Goal: Navigation & Orientation: Find specific page/section

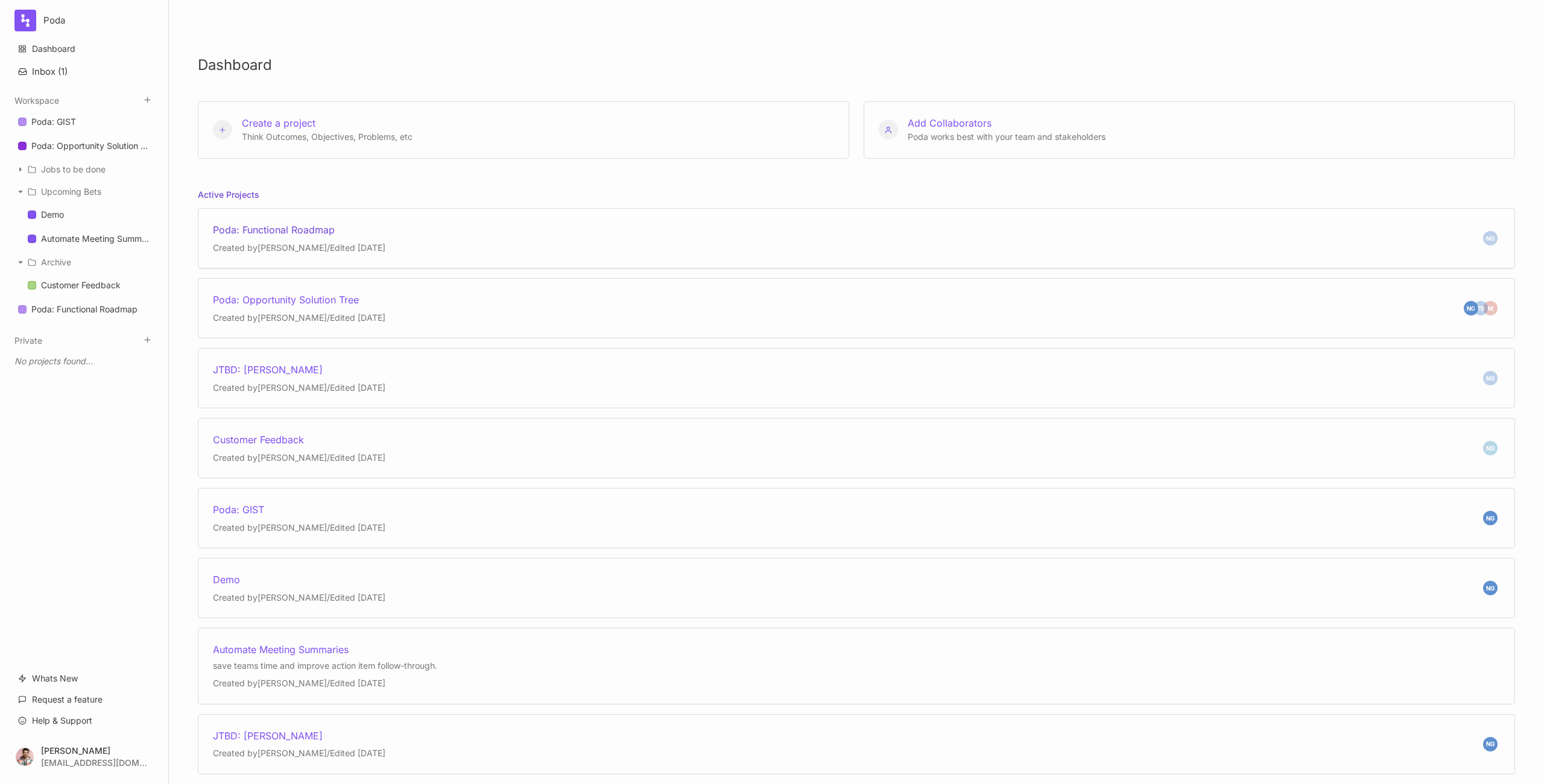
click at [732, 232] on div "NG Poda: Functional Roadmap Created by [PERSON_NAME] / Edited [DATE]" at bounding box center [856, 239] width 1317 height 60
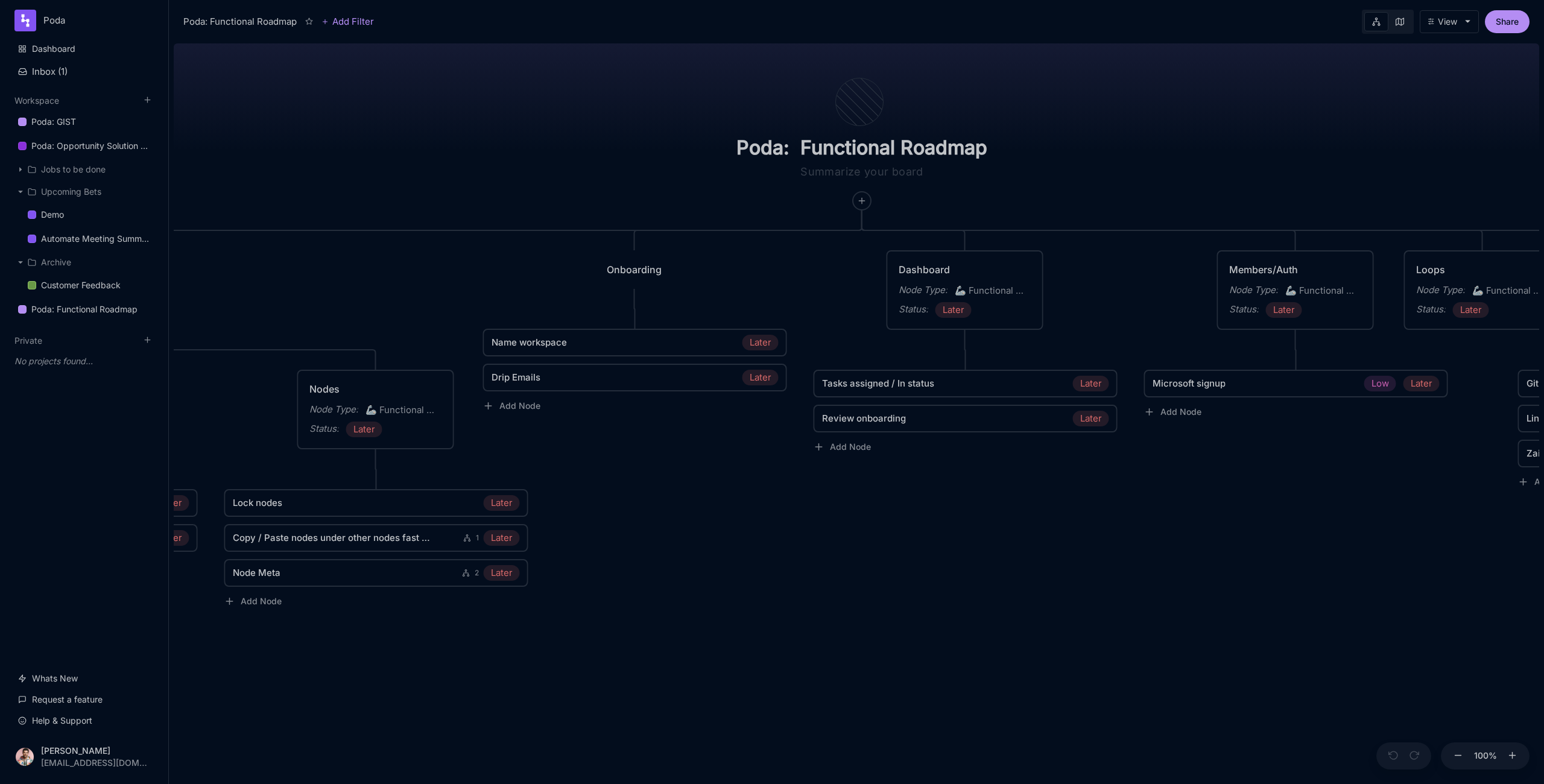
click at [926, 294] on div "Node Type :" at bounding box center [923, 290] width 49 height 15
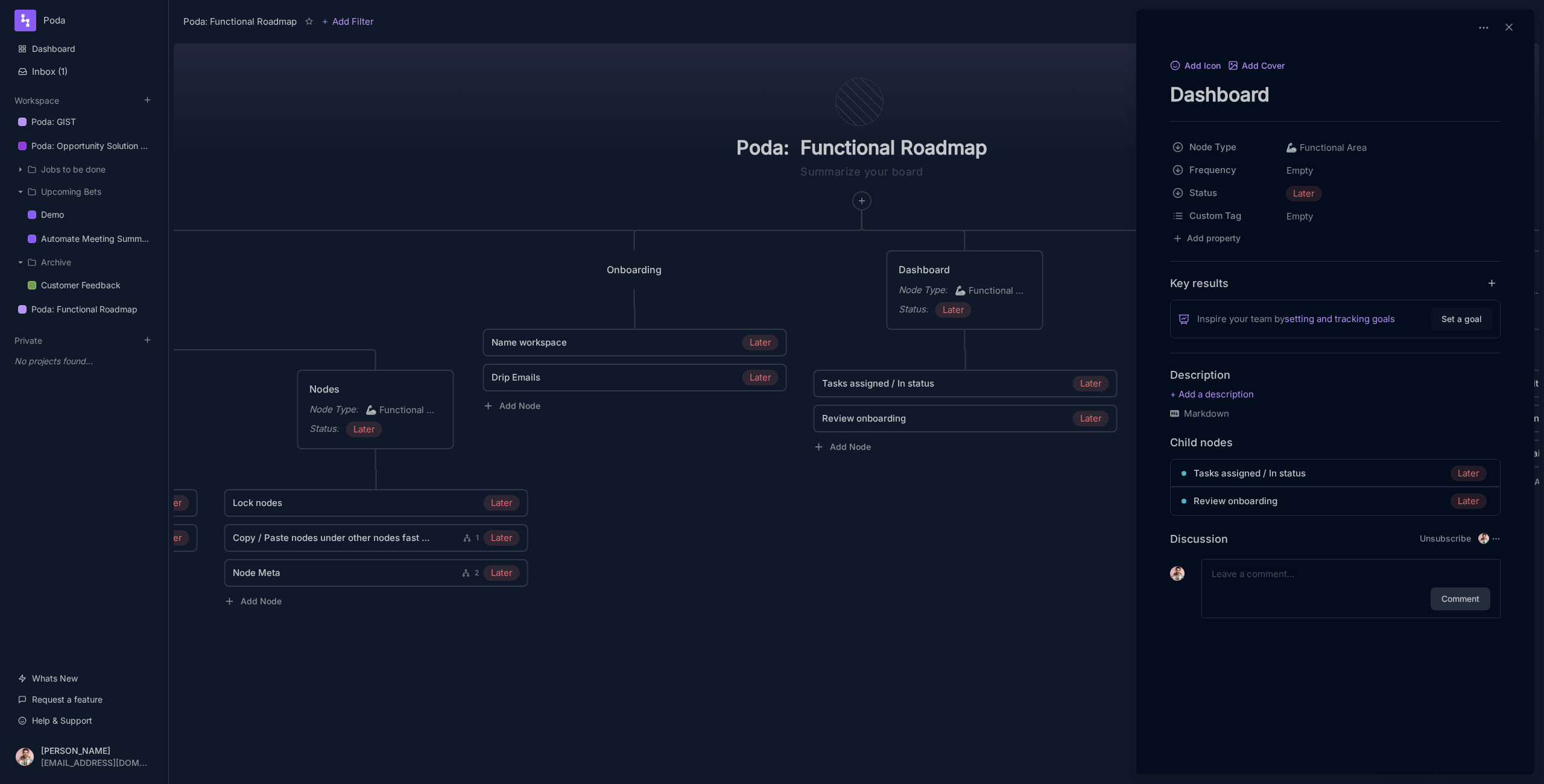
click at [1437, 325] on button "Set a goal" at bounding box center [1462, 319] width 62 height 23
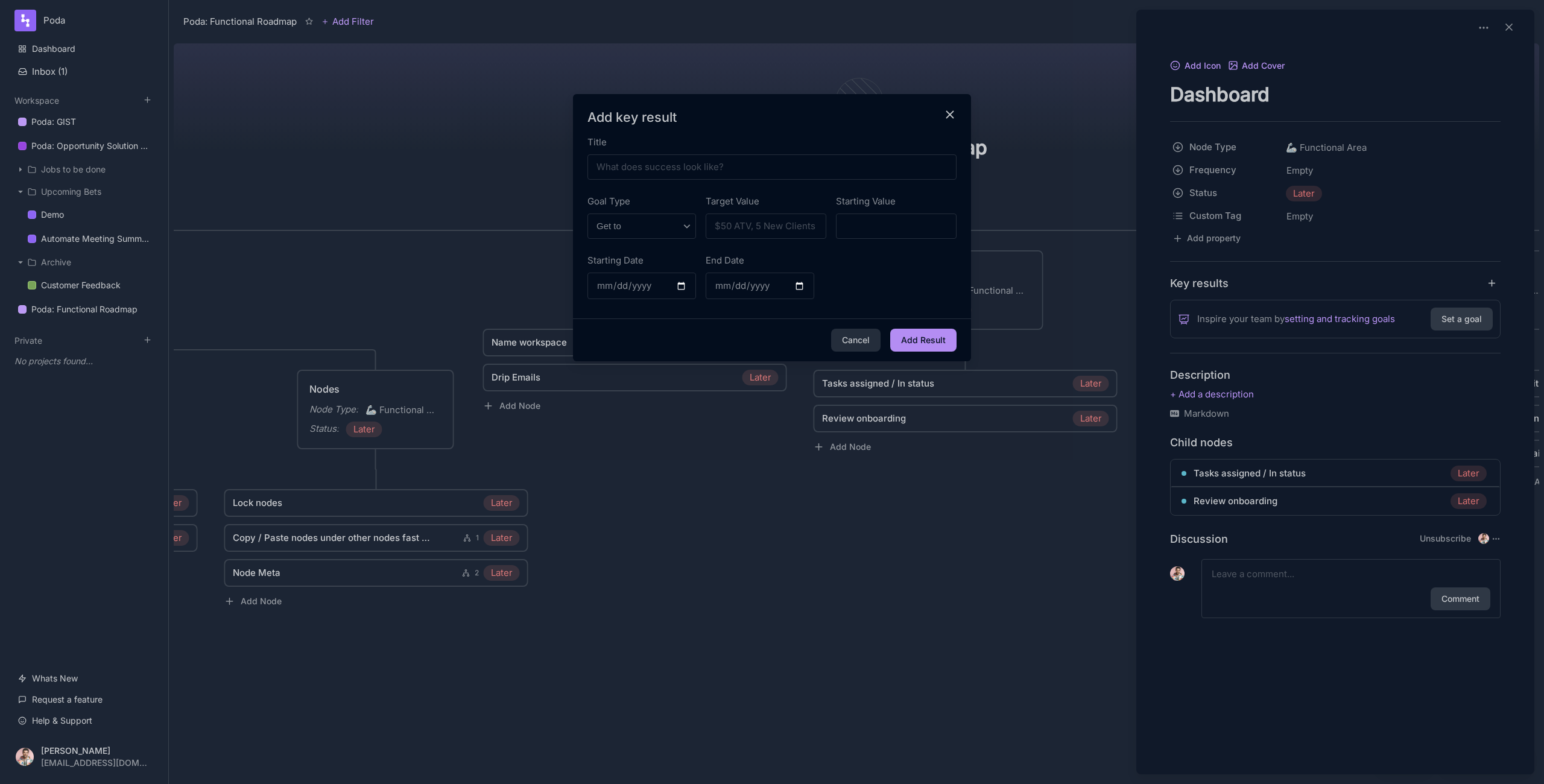
click at [920, 560] on div at bounding box center [772, 392] width 1544 height 784
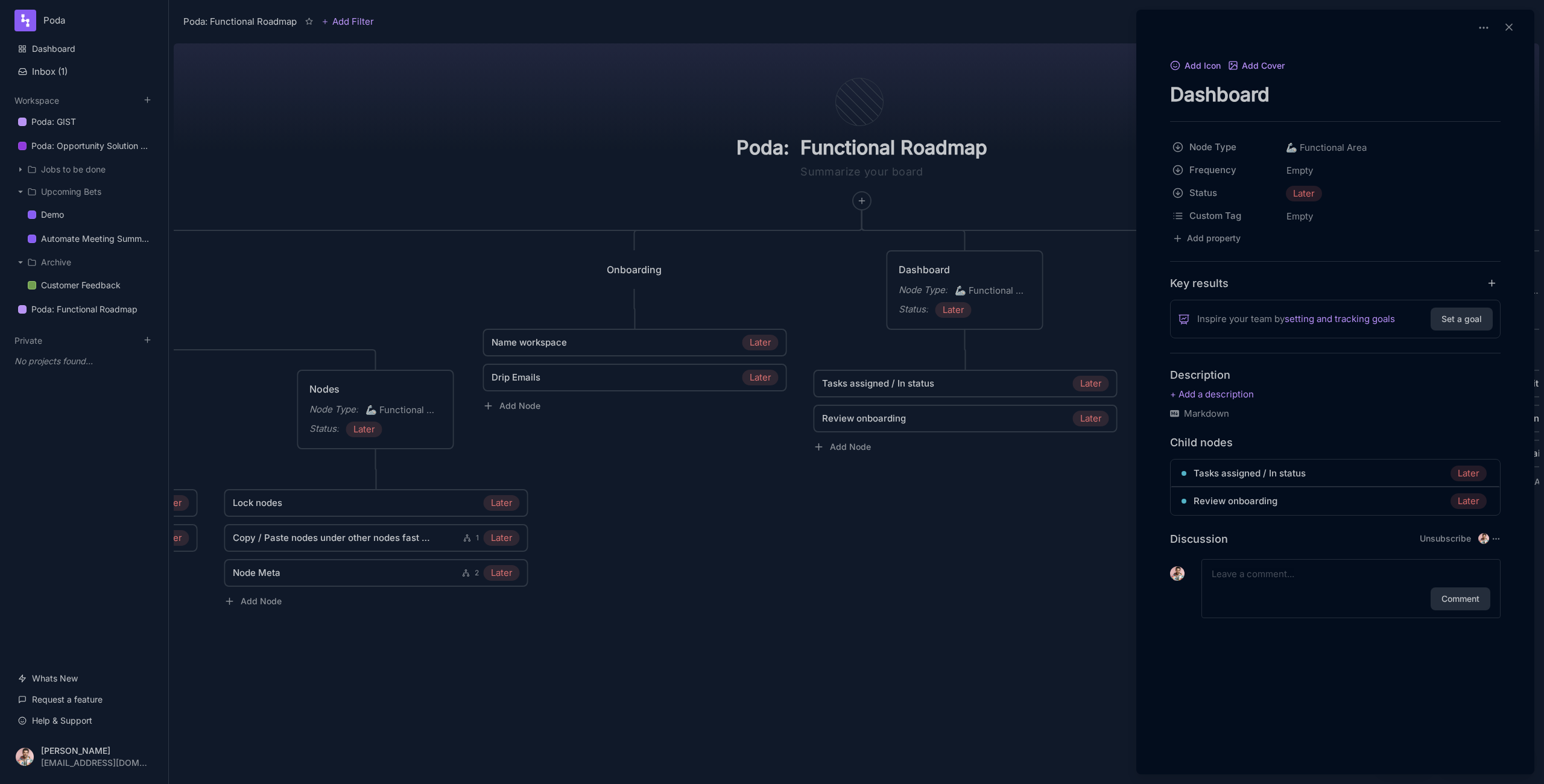
click at [1035, 191] on div at bounding box center [772, 392] width 1544 height 784
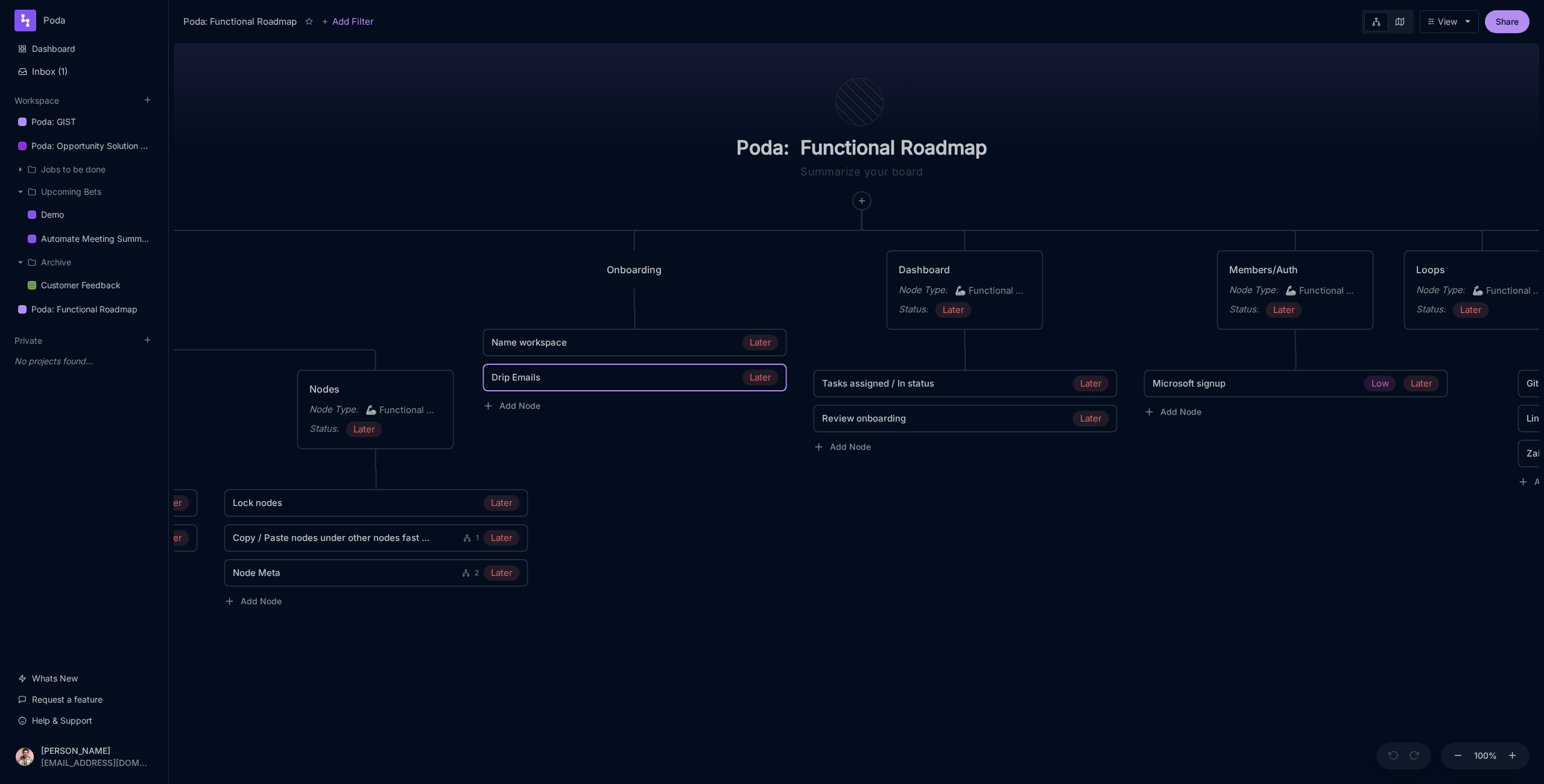
click at [668, 349] on link "Name workspace Later" at bounding box center [636, 342] width 289 height 15
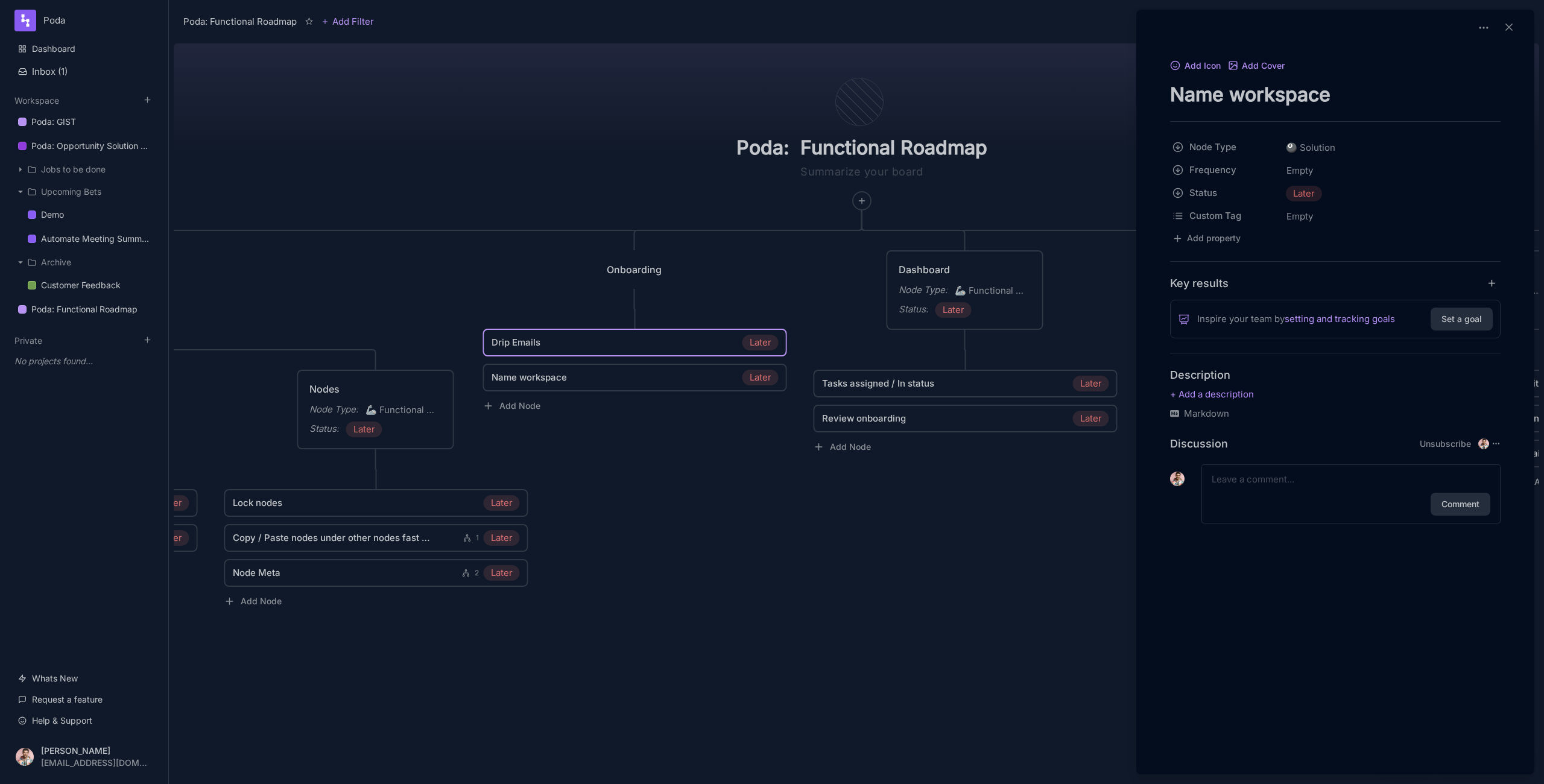
click at [652, 513] on div at bounding box center [772, 392] width 1544 height 784
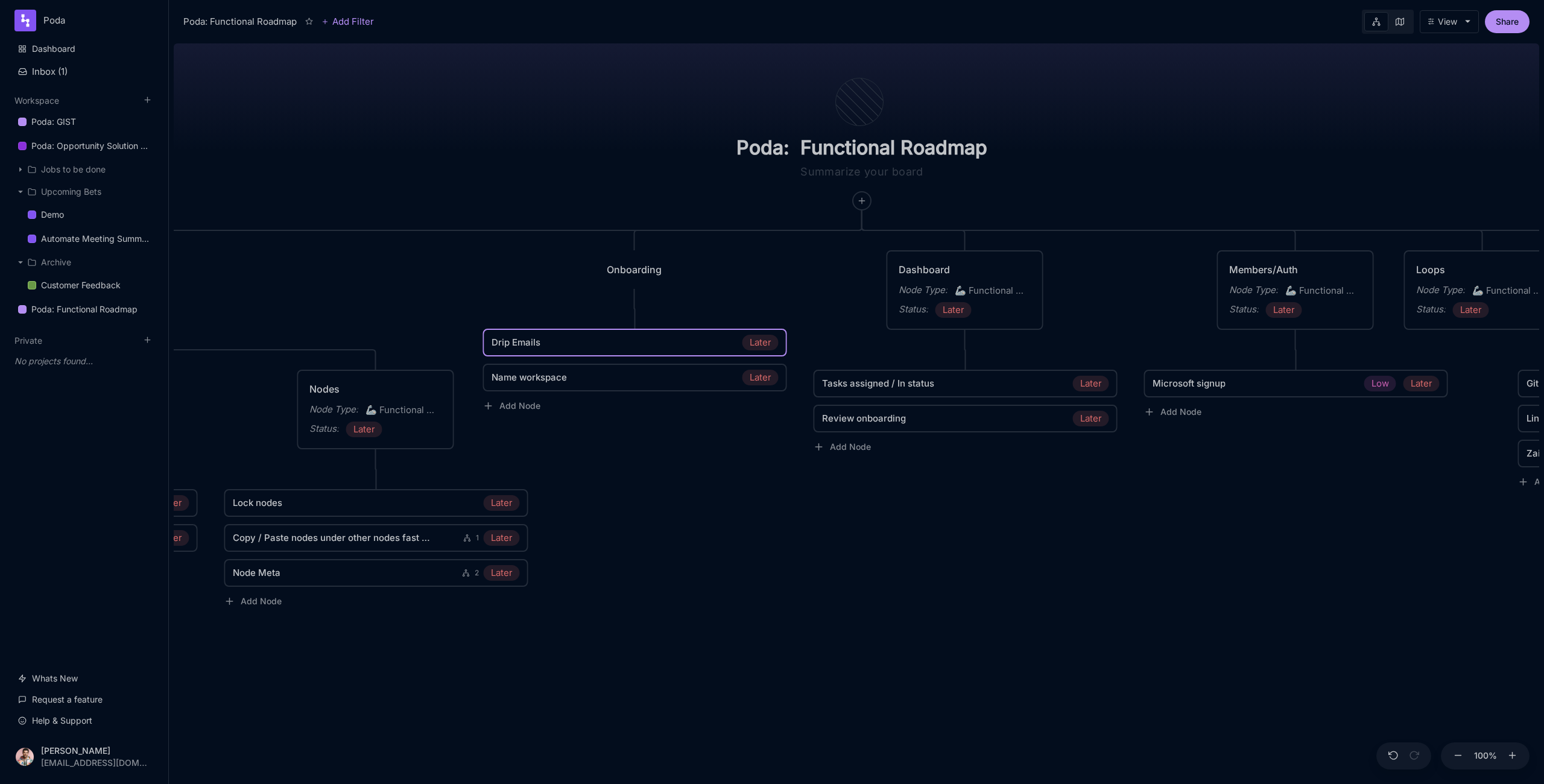
click at [1440, 27] on button "View" at bounding box center [1449, 21] width 59 height 23
select select "86c3-dfc2-3a12-0d8d"
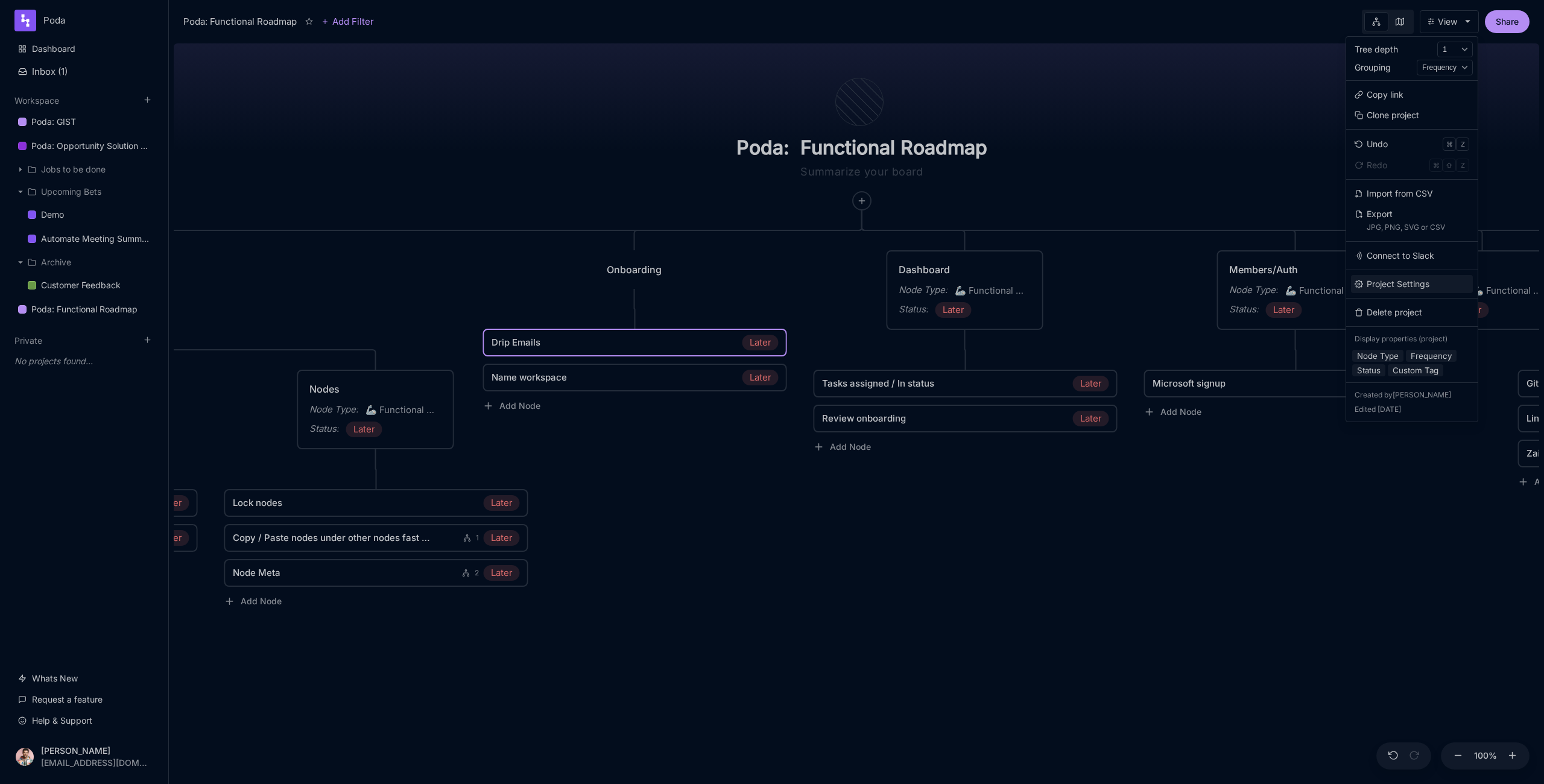
click at [1387, 284] on button "Project Settings" at bounding box center [1411, 284] width 121 height 18
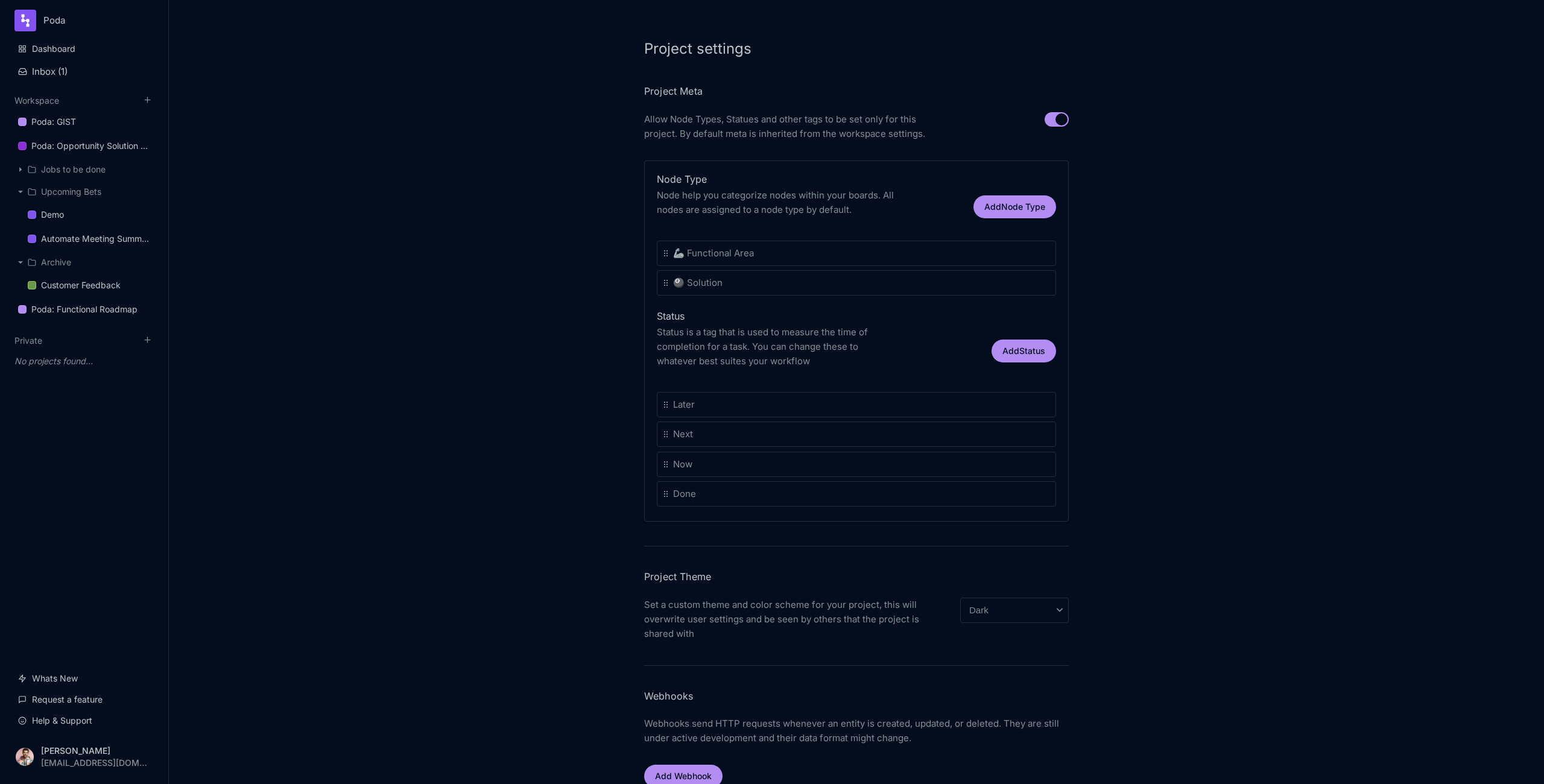
scroll to position [17, 0]
click at [960, 612] on select "Inherit Light Dark Grey Neon Teal Custom" at bounding box center [1014, 610] width 108 height 25
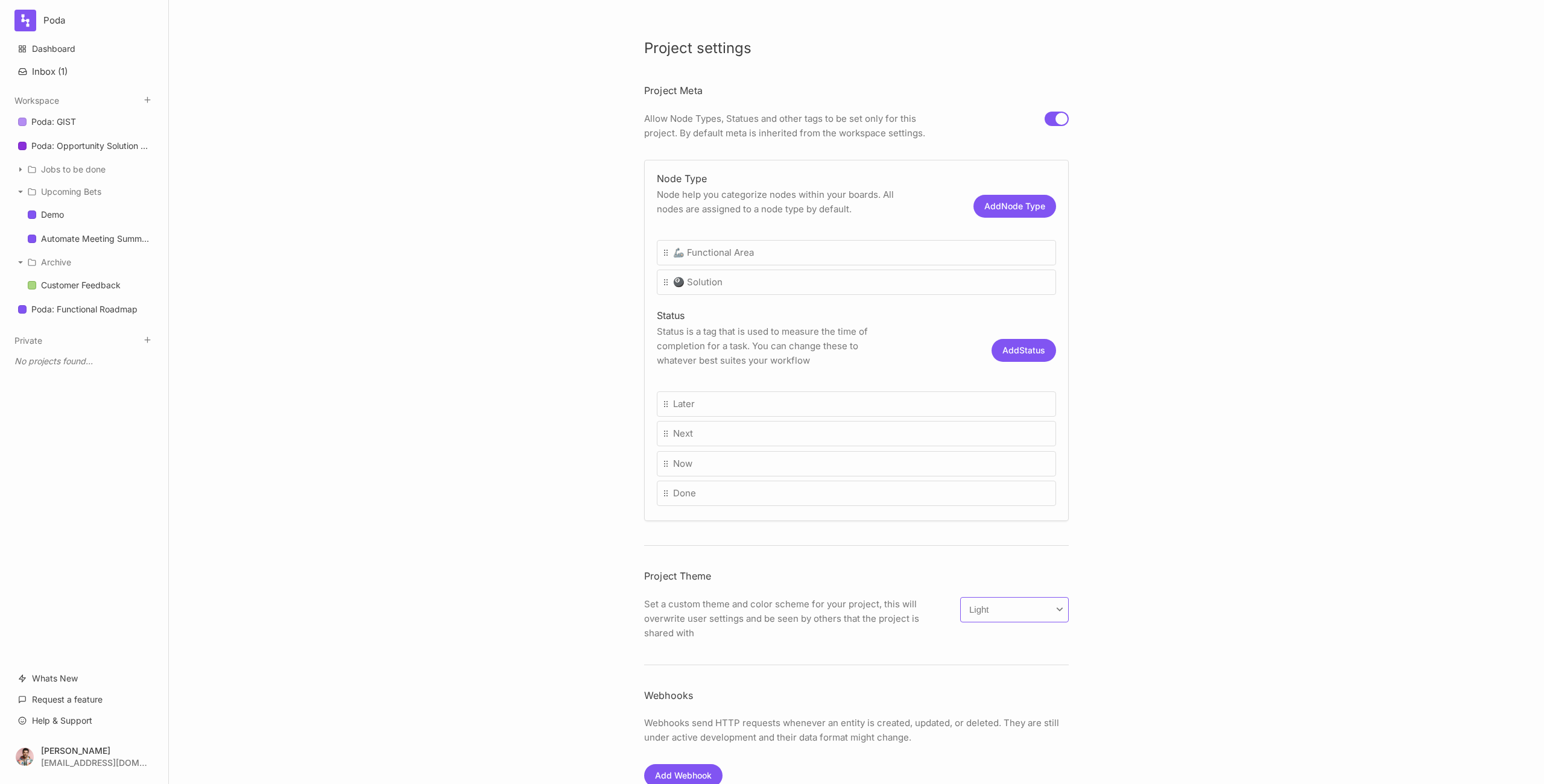
click at [1017, 613] on select "Inherit Light Dark Grey Neon Teal Custom" at bounding box center [1014, 610] width 108 height 25
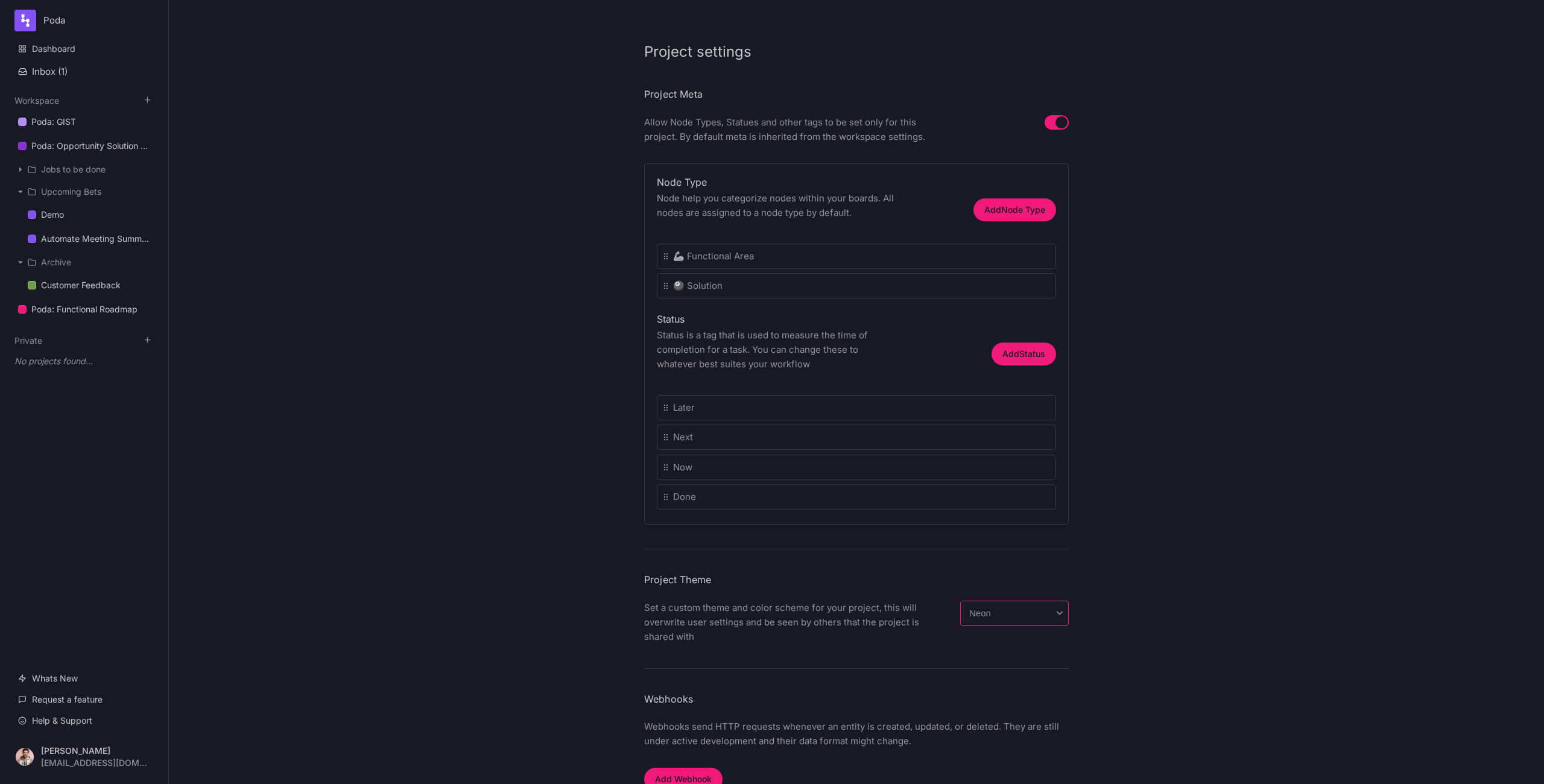
scroll to position [0, 0]
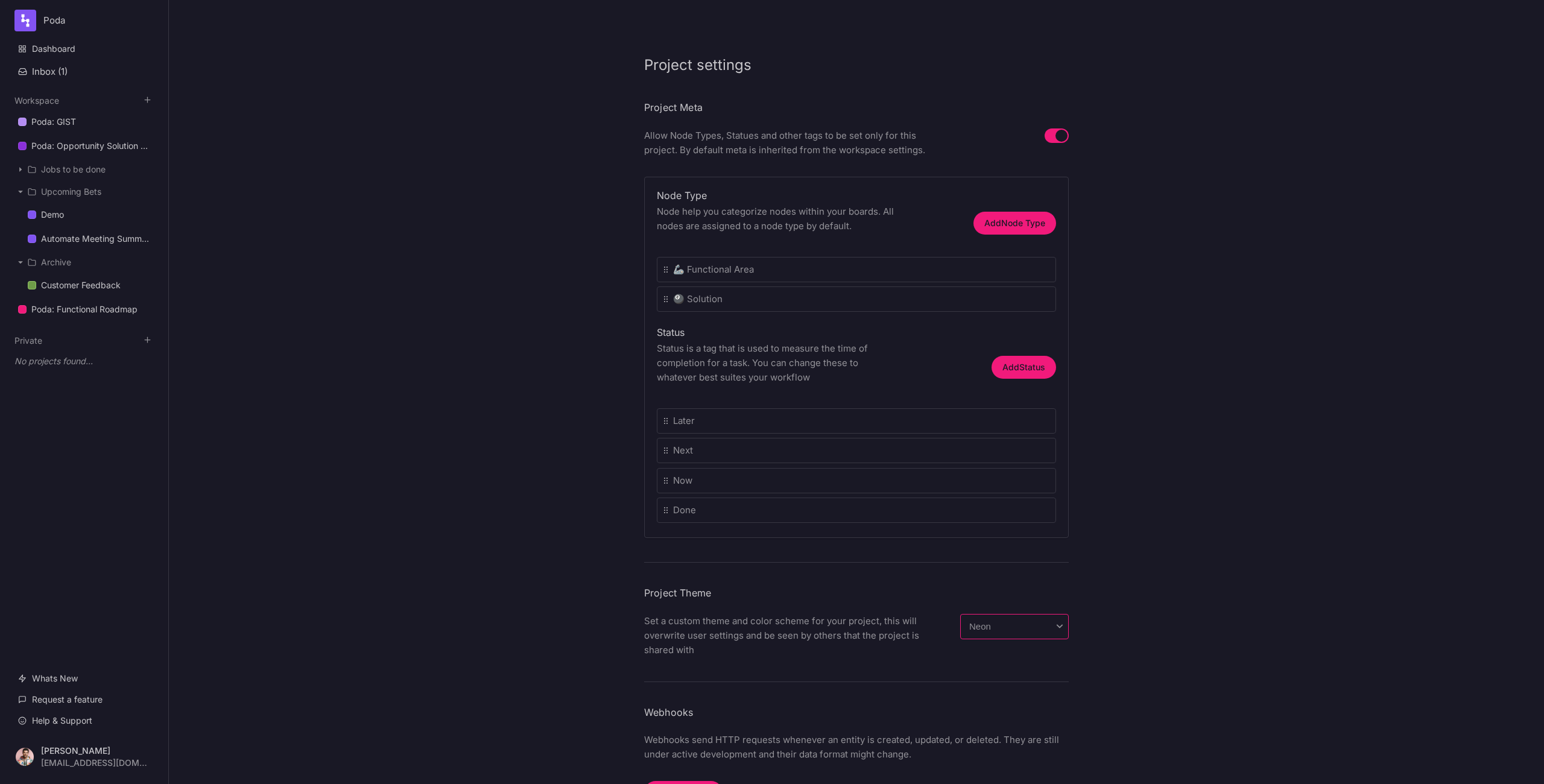
click at [990, 626] on select "Inherit Light Dark Grey Neon Teal Custom" at bounding box center [1014, 626] width 108 height 25
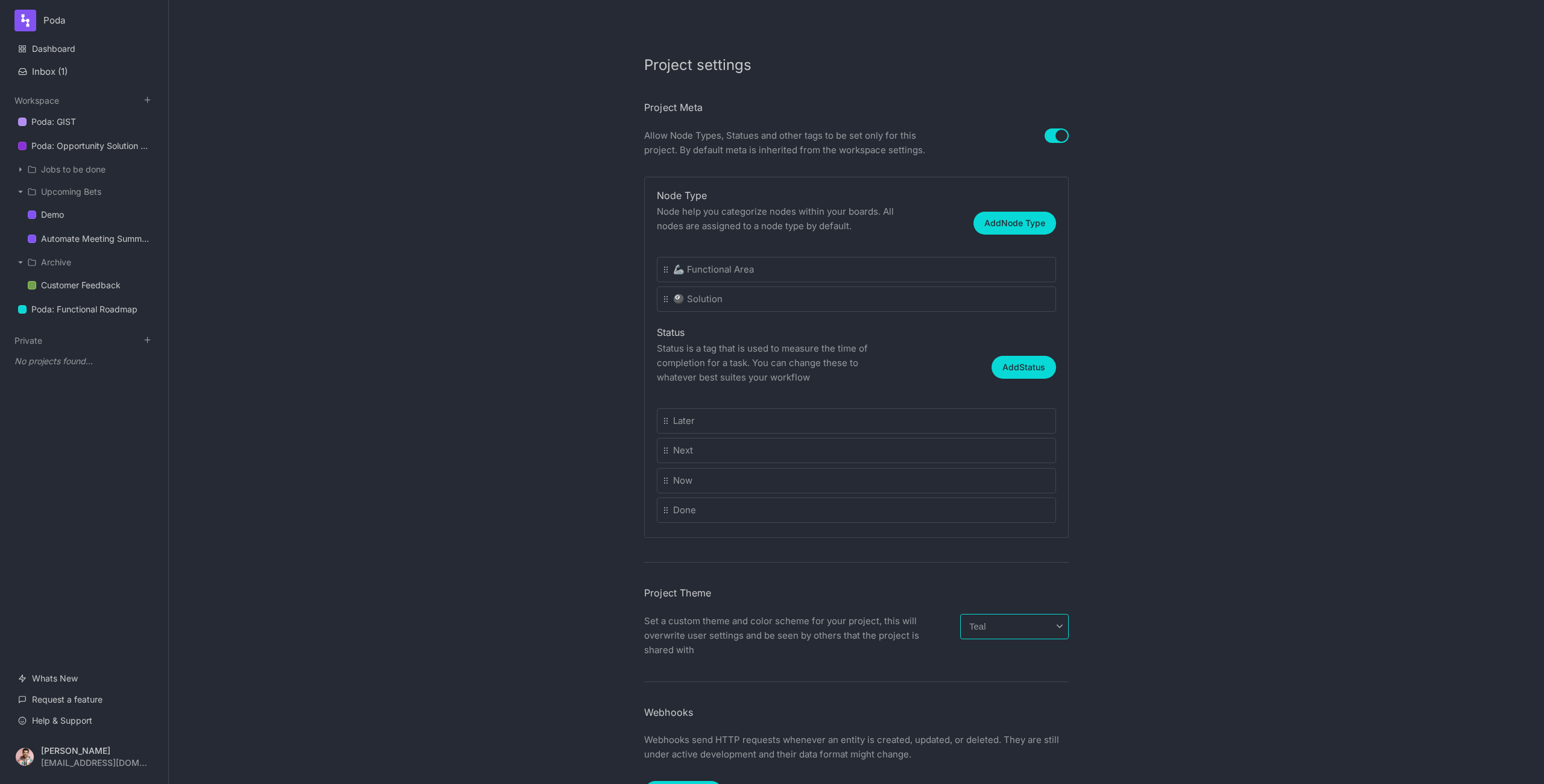
click at [1017, 632] on select "Inherit Light Dark Grey Neon Teal Custom" at bounding box center [1014, 626] width 108 height 25
select select "light"
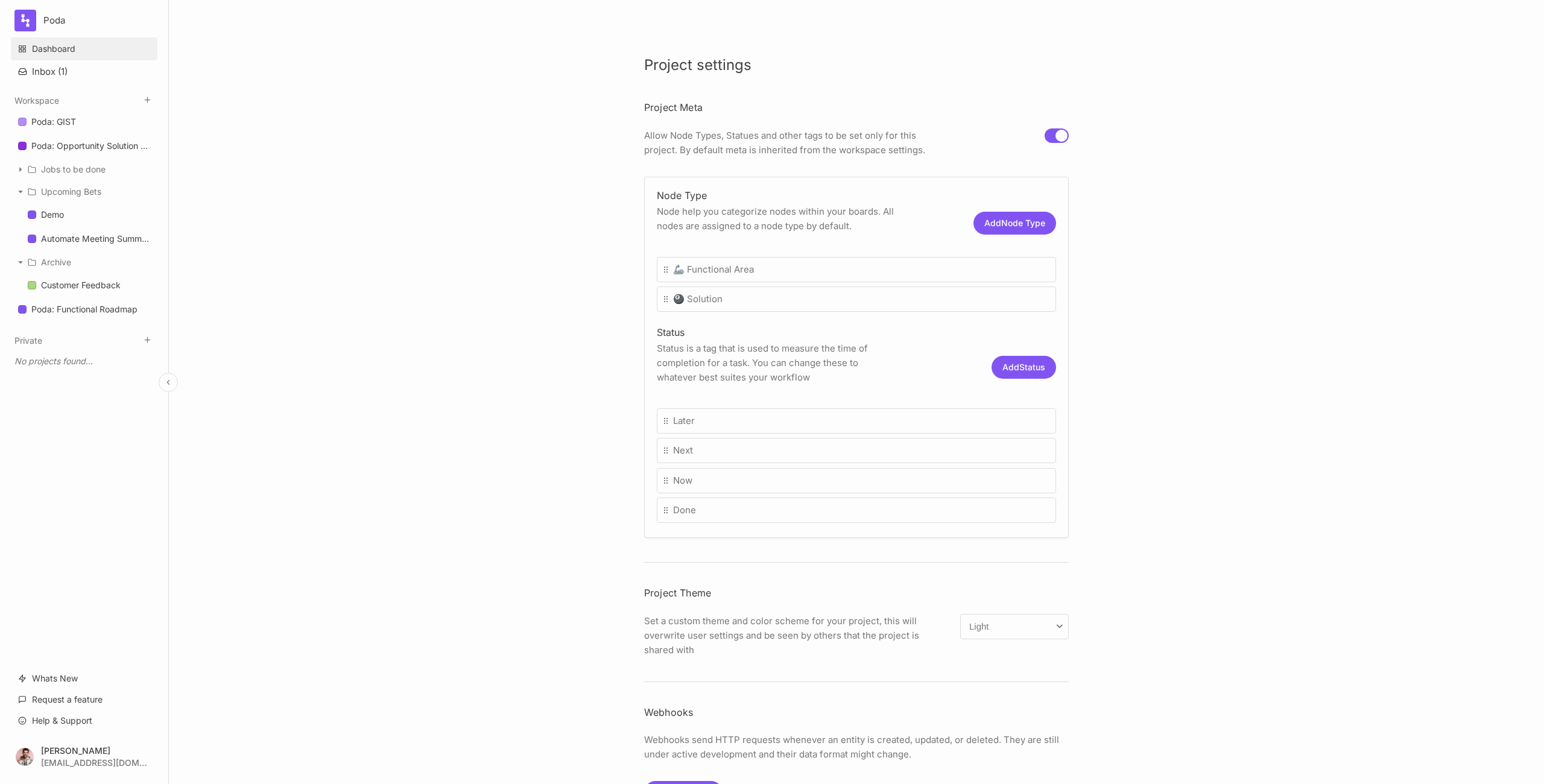
click at [46, 49] on link "Dashboard" at bounding box center [84, 49] width 147 height 23
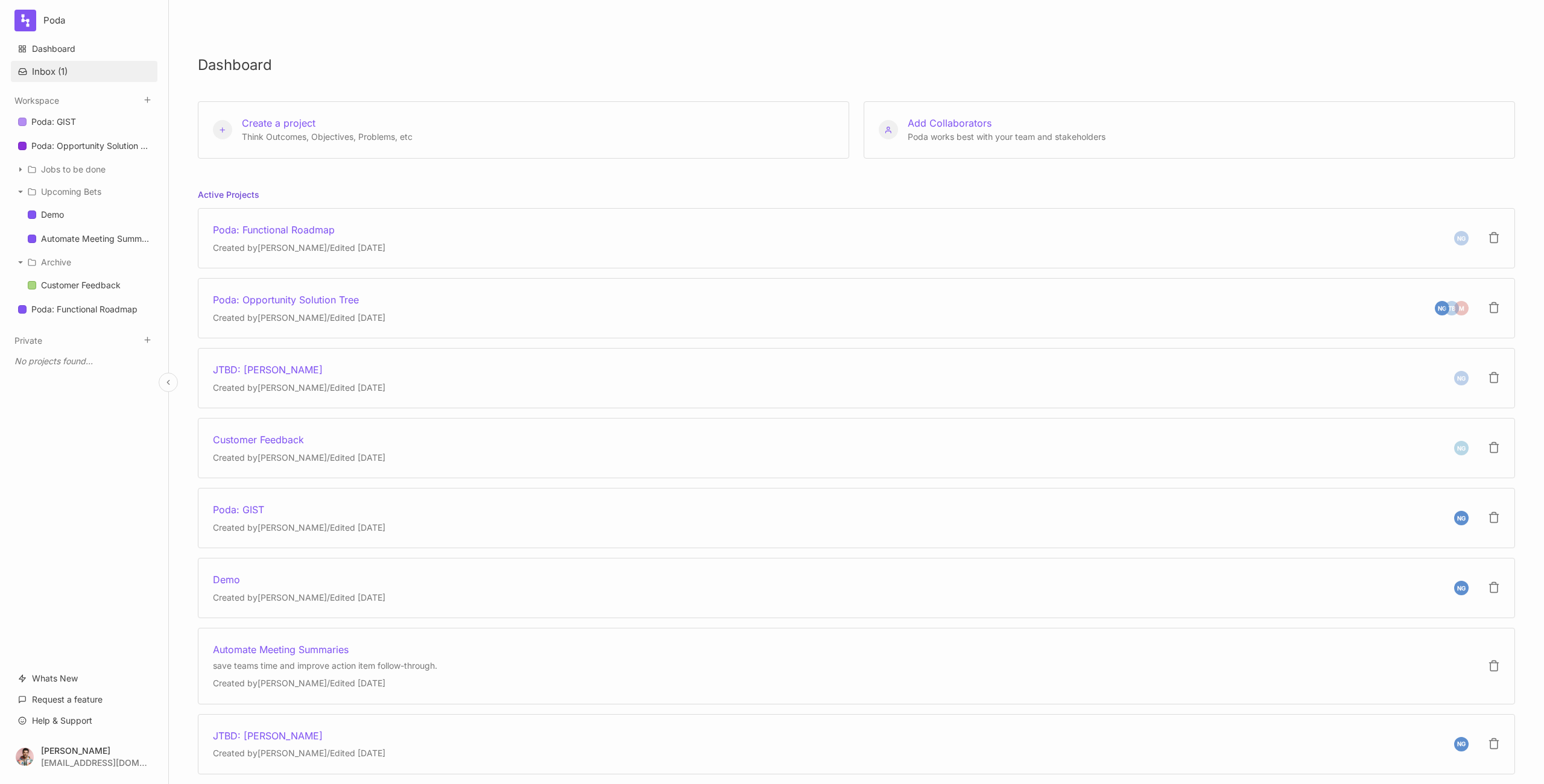
click at [49, 71] on button "Inbox ( 1 )" at bounding box center [84, 71] width 147 height 21
click at [269, 25] on h5 "Following (0)" at bounding box center [286, 29] width 52 height 21
click at [199, 24] on h5 "Comments (1)" at bounding box center [219, 29] width 55 height 21
click at [66, 24] on div at bounding box center [772, 392] width 1544 height 784
click at [65, 23] on html "Poda Dashboard Inbox ( 1 ) Workspace Poda: GIST Poda: Opportunity Solution Tree…" at bounding box center [772, 392] width 1544 height 784
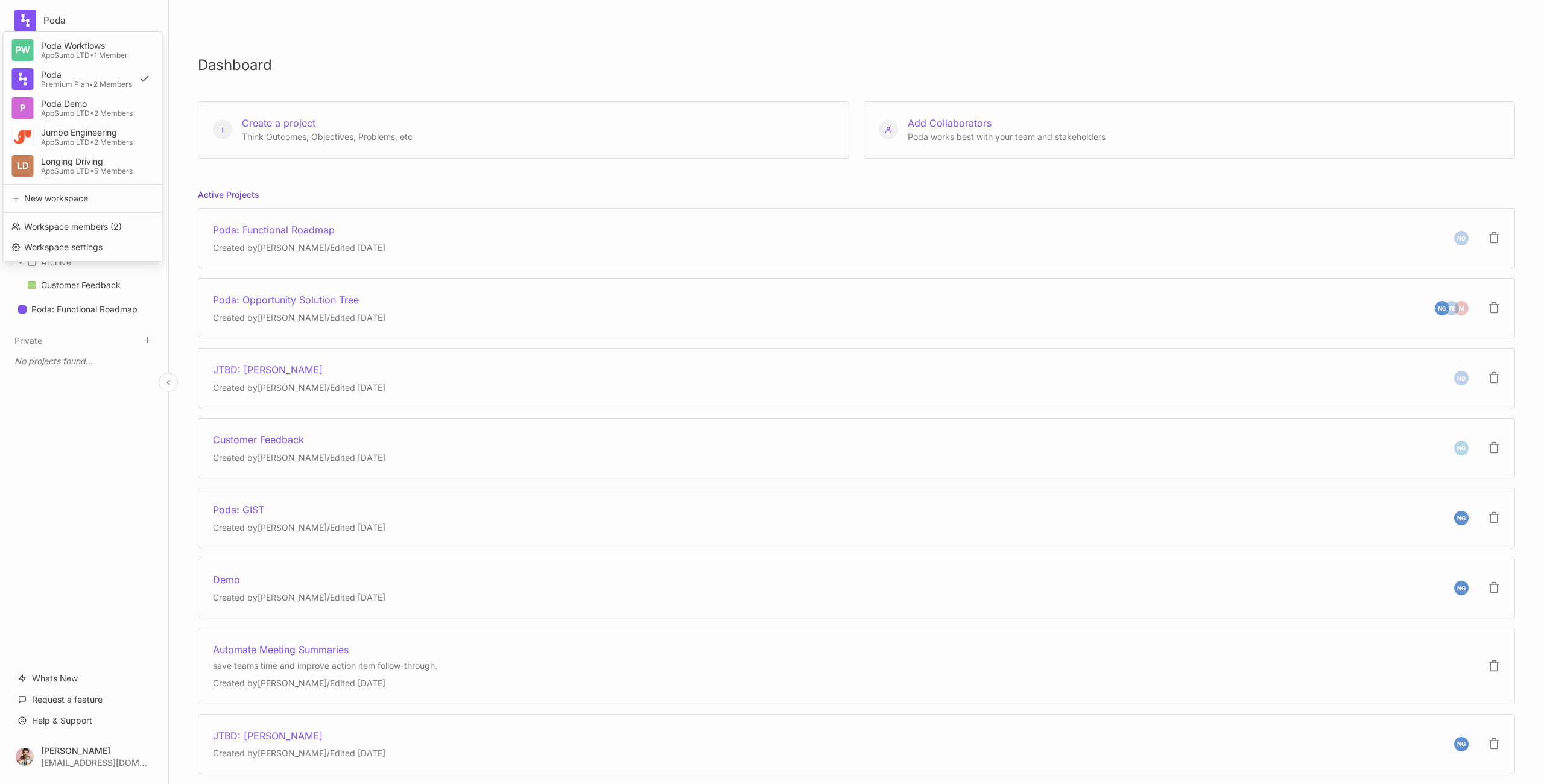
click at [65, 23] on html "Poda [PERSON_NAME] Workflows AppSumo LTD • 1 Member Poda Premium Plan • 2 Membe…" at bounding box center [772, 392] width 1544 height 784
click at [745, 299] on div "M [PERSON_NAME] Poda: Opportunity Solution Tree Created by [PERSON_NAME] / Edit…" at bounding box center [856, 308] width 1317 height 60
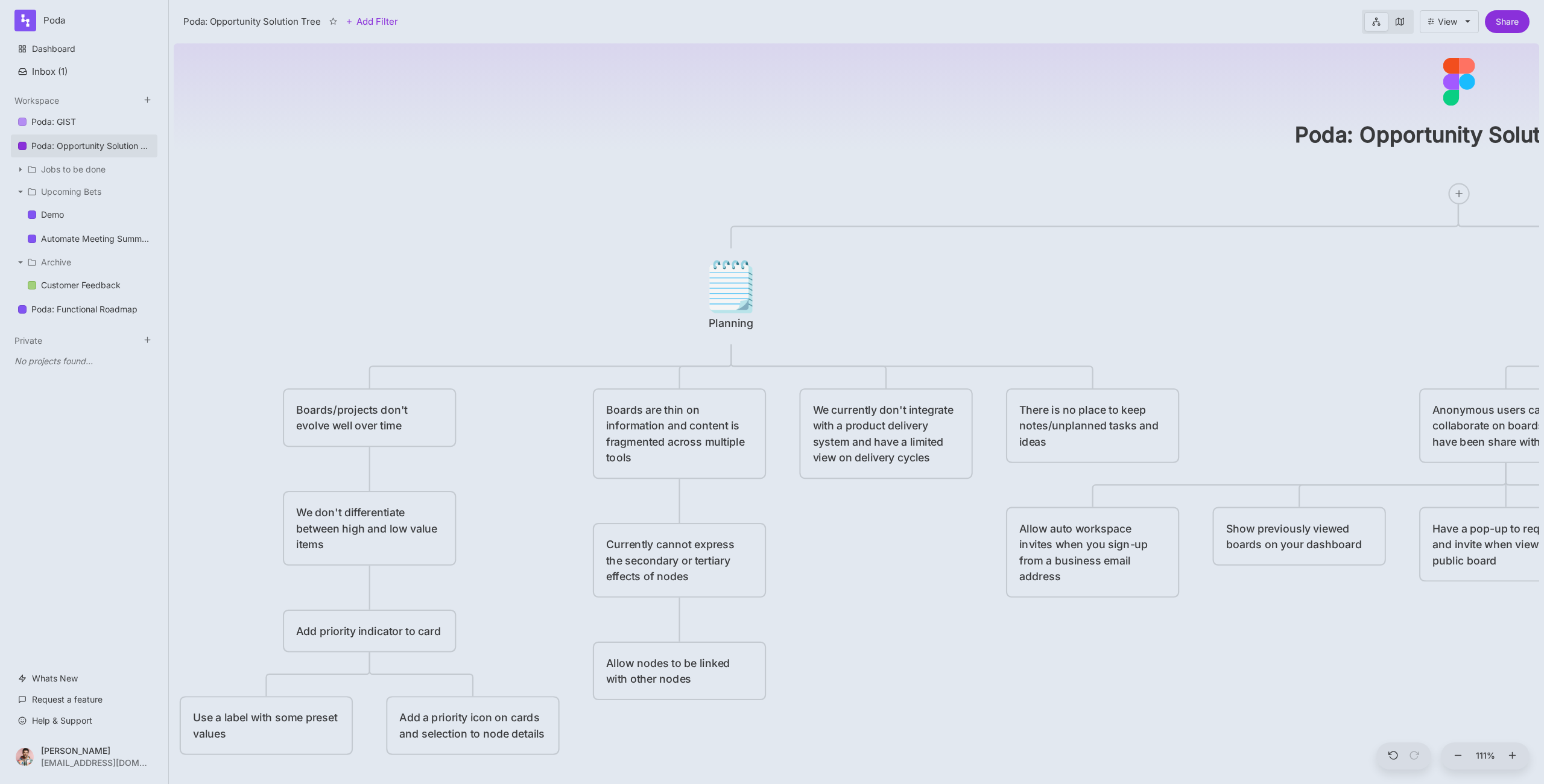
click at [1395, 20] on icon at bounding box center [1399, 21] width 8 height 8
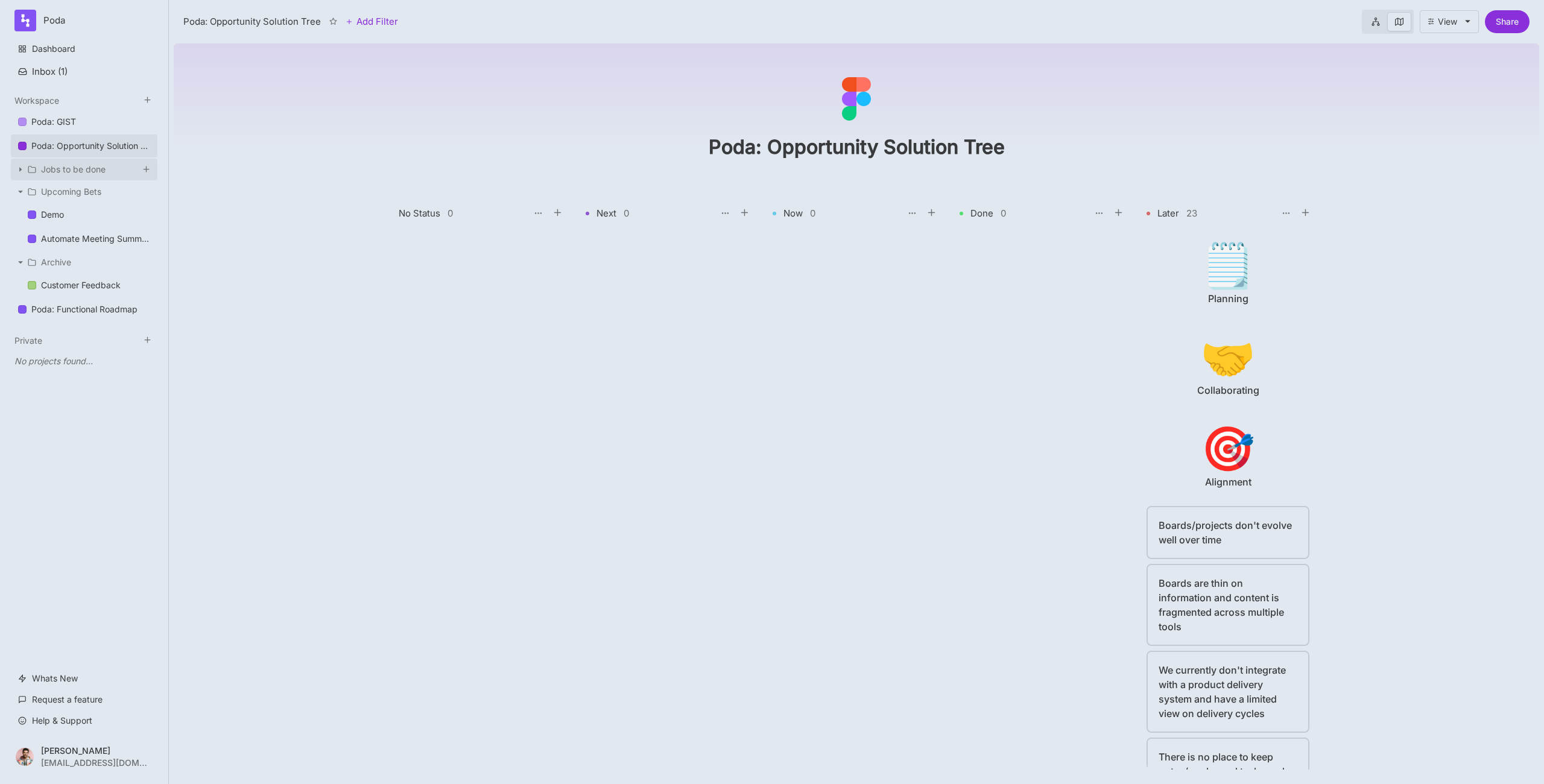
click at [66, 176] on div "Jobs to be done" at bounding box center [84, 169] width 147 height 21
click at [49, 192] on div "JTBD: [PERSON_NAME]" at bounding box center [89, 192] width 96 height 15
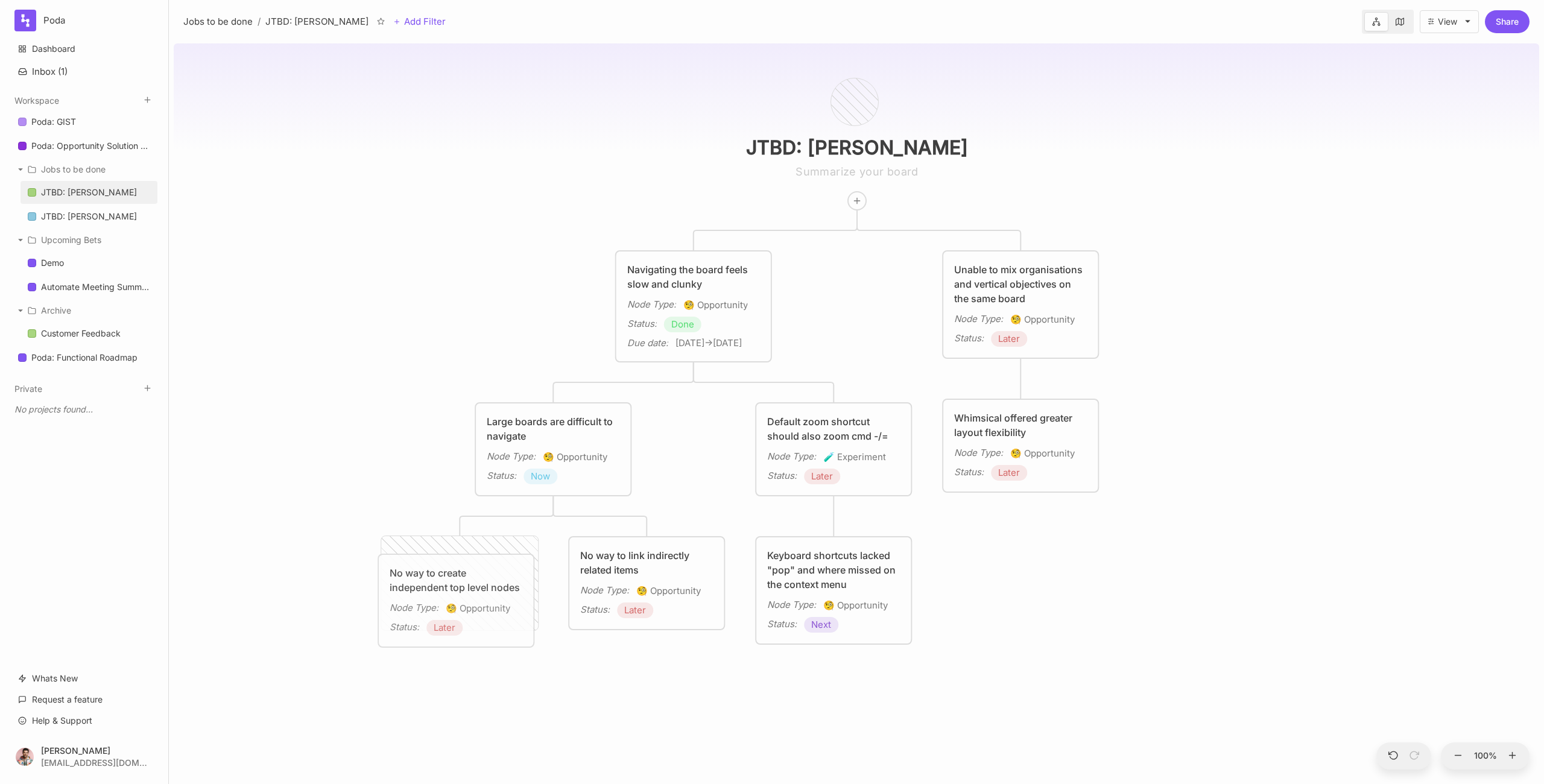
drag, startPoint x: 468, startPoint y: 583, endPoint x: 472, endPoint y: 594, distance: 11.7
click at [472, 601] on div "🧐 Opportunity" at bounding box center [478, 608] width 65 height 15
click at [1199, 349] on div "JTBD: [PERSON_NAME] the board feels slow and clunky Node Type : 🧐 Opportunity S…" at bounding box center [856, 411] width 1366 height 745
click at [35, 75] on button "Inbox ( 1 )" at bounding box center [84, 71] width 147 height 21
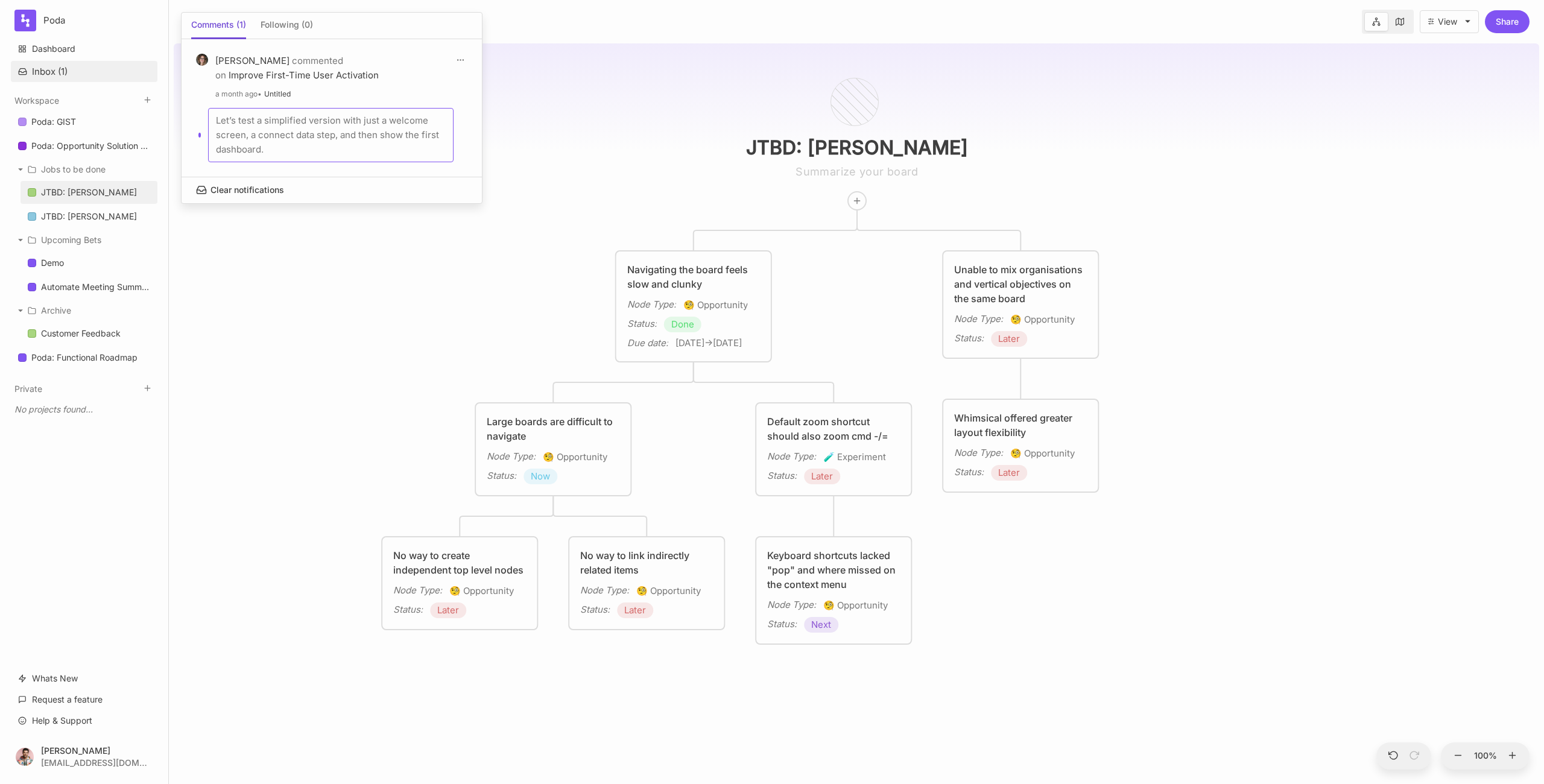
click at [35, 75] on div at bounding box center [772, 392] width 1544 height 784
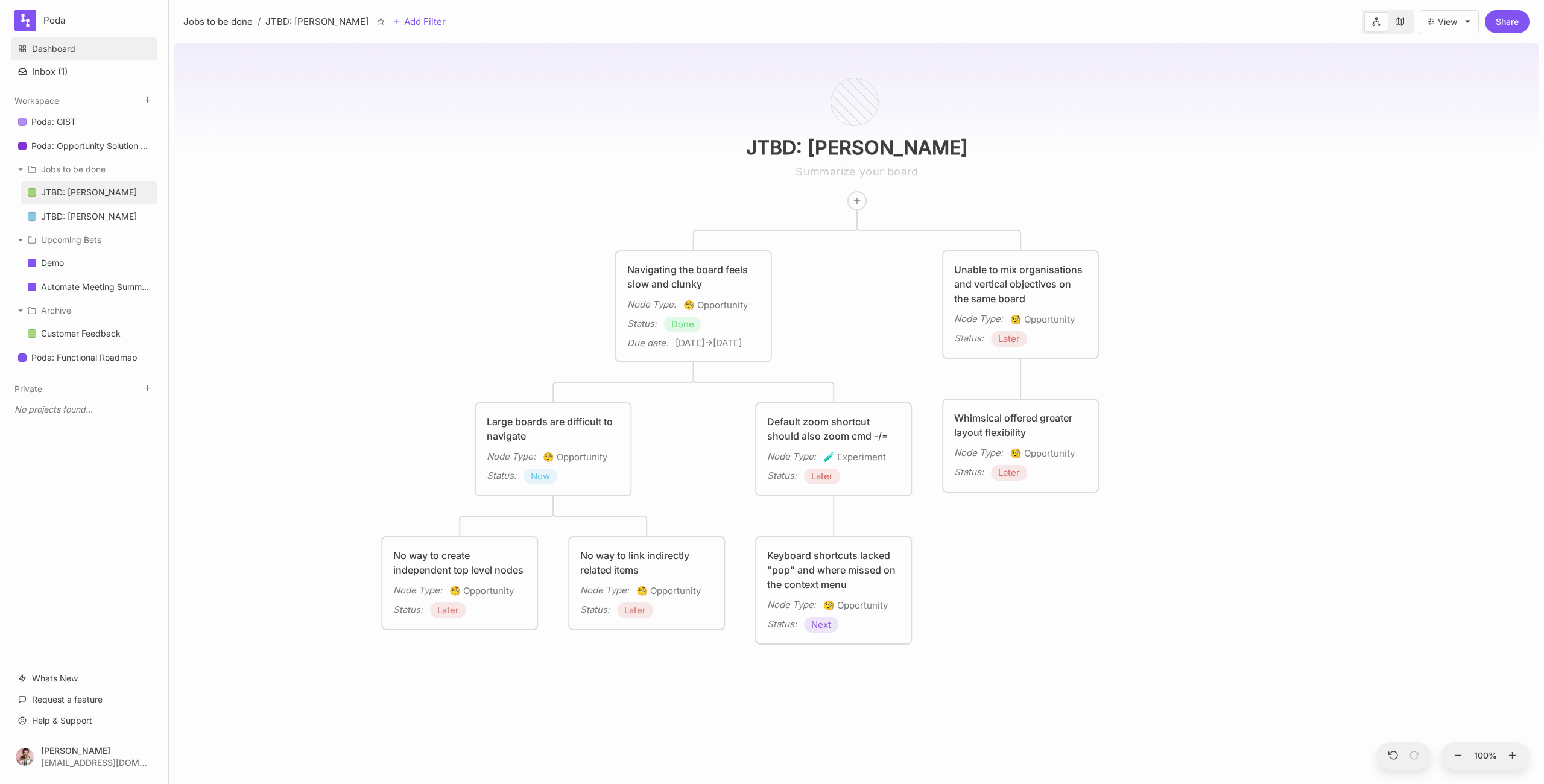
click at [45, 46] on link "Dashboard" at bounding box center [84, 49] width 147 height 23
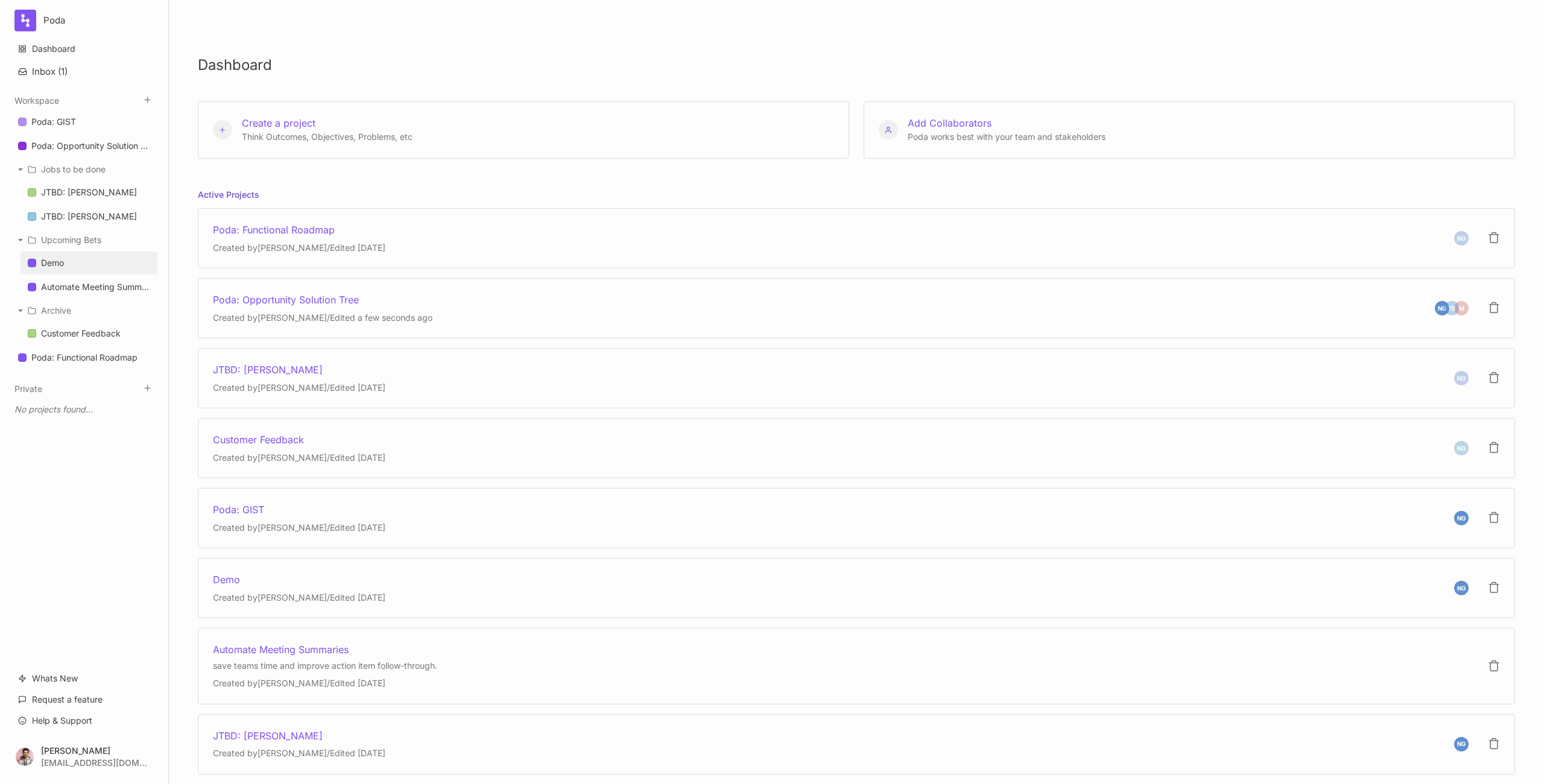
click at [89, 264] on link "Demo" at bounding box center [89, 263] width 137 height 23
